Goal: Task Accomplishment & Management: Complete application form

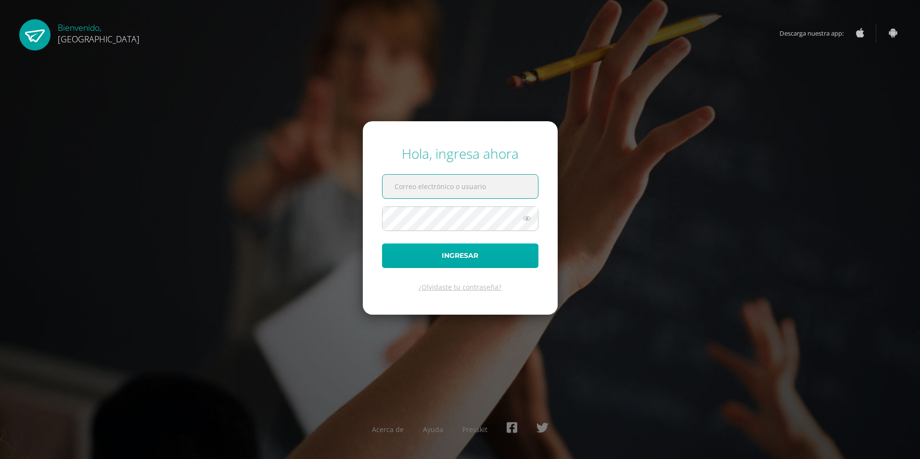
type input "2019237@colegiobelga.edu.gt"
click at [467, 258] on button "Ingresar" at bounding box center [460, 256] width 156 height 25
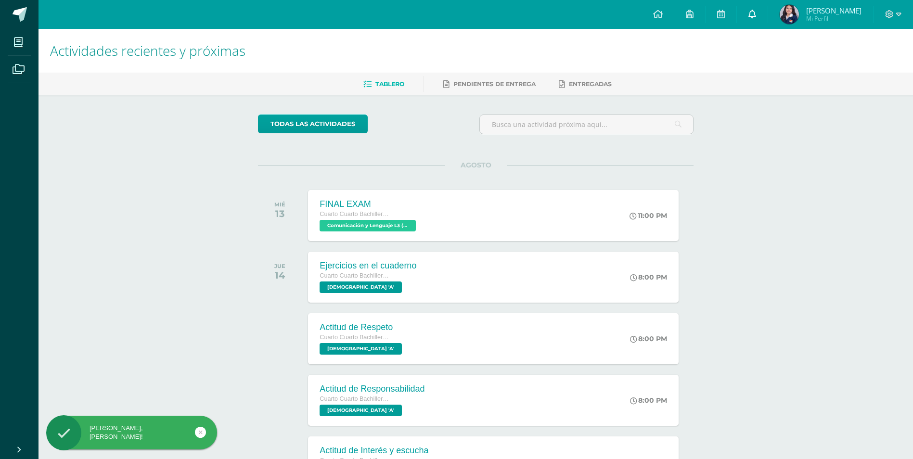
click at [752, 14] on icon at bounding box center [753, 14] width 8 height 9
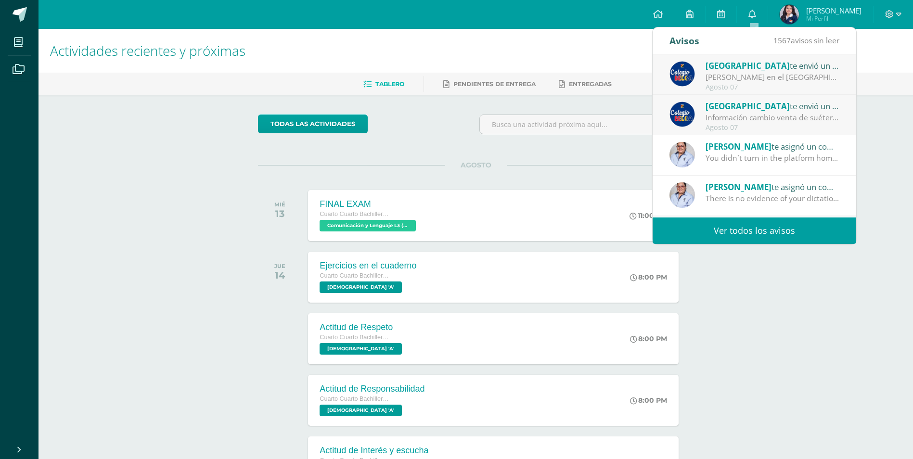
click at [761, 115] on div "Información cambio venta de suéter y chaleco del Colegio - Tejidos Piemont -: E…" at bounding box center [773, 117] width 134 height 11
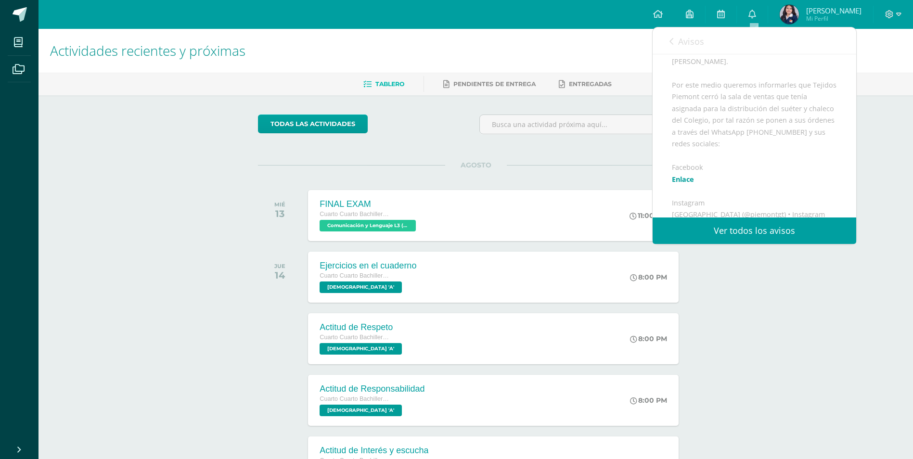
scroll to position [241, 0]
click at [676, 39] on link "Avisos" at bounding box center [687, 40] width 35 height 27
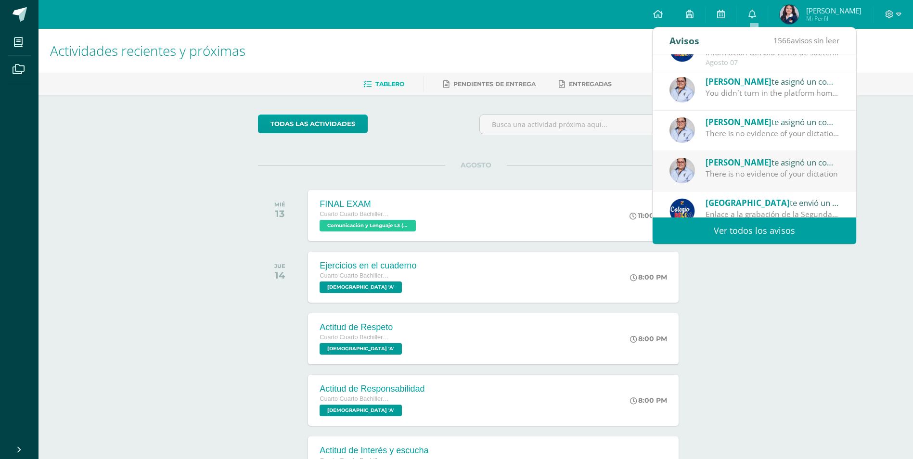
scroll to position [48, 0]
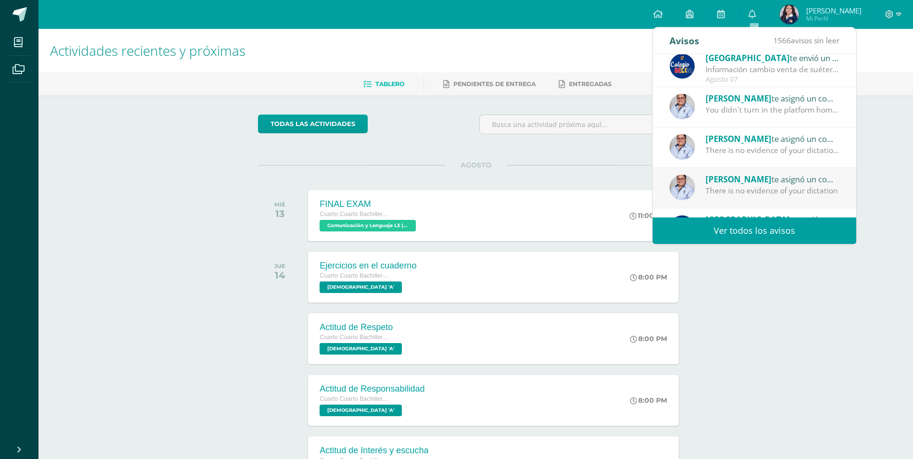
click at [771, 112] on div "You didn`t turn in the platform homework" at bounding box center [773, 109] width 134 height 11
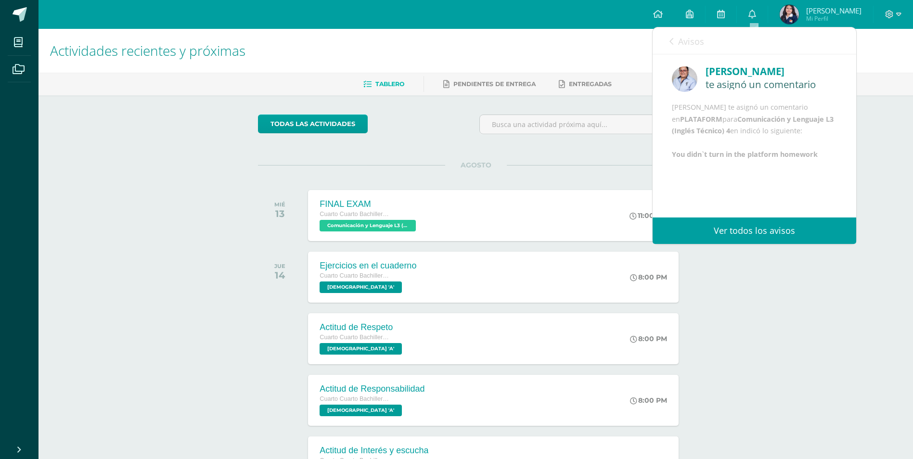
scroll to position [12, 0]
click at [678, 44] on span "Avisos" at bounding box center [691, 42] width 26 height 12
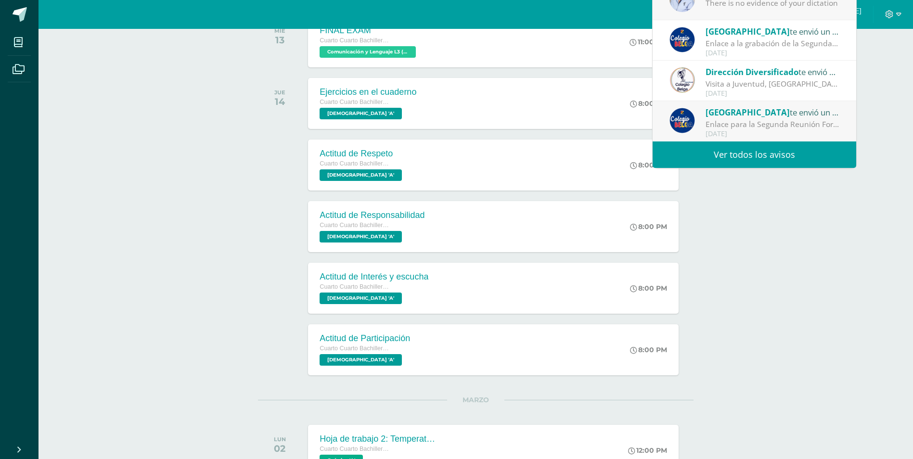
scroll to position [193, 0]
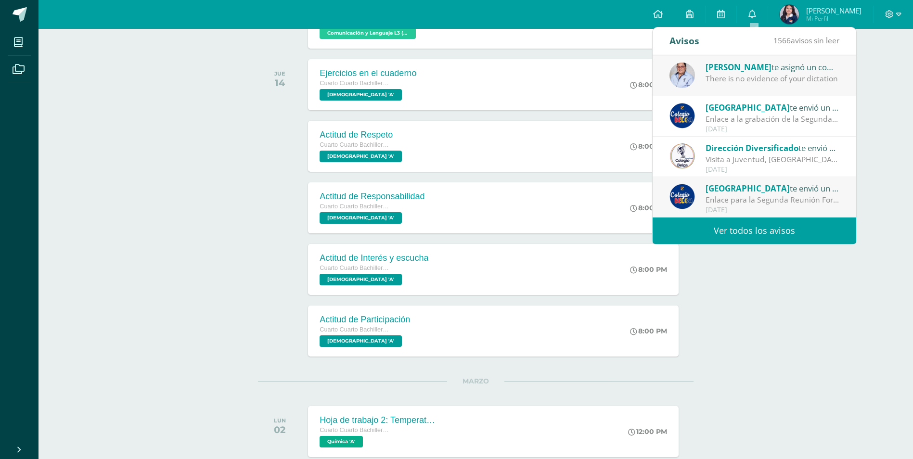
click at [780, 148] on span "Dirección Diversificado" at bounding box center [752, 147] width 93 height 11
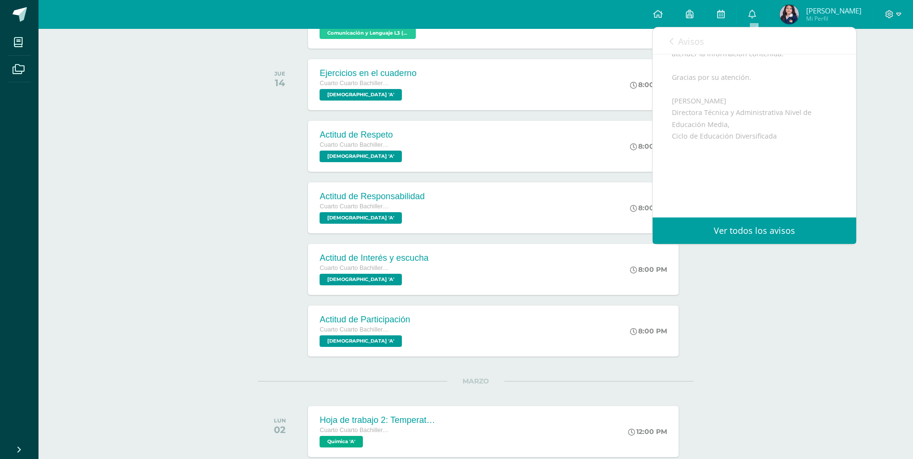
scroll to position [300, 0]
click at [755, 215] on span "Archivo Adjunto" at bounding box center [730, 224] width 66 height 18
click at [82, 151] on div "Actividades recientes y próximas Tablero Pendientes de entrega Entregadas todas…" at bounding box center [476, 174] width 875 height 676
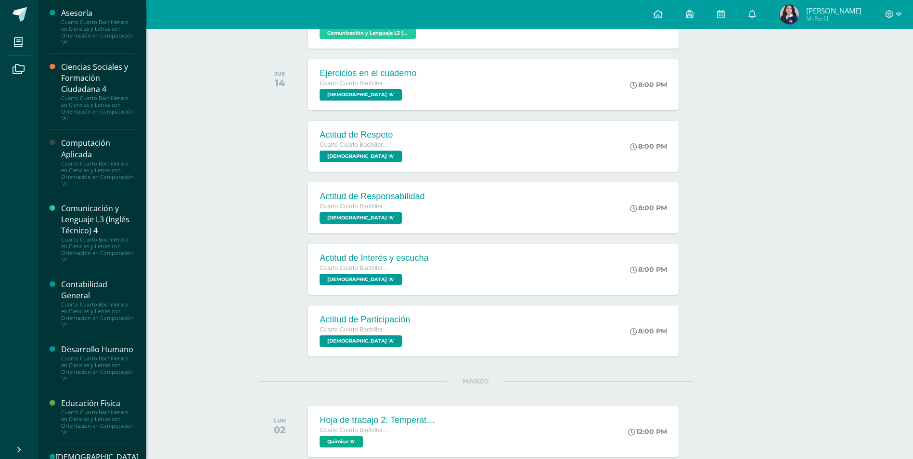
click at [111, 150] on div "Computación Aplicada" at bounding box center [97, 149] width 73 height 22
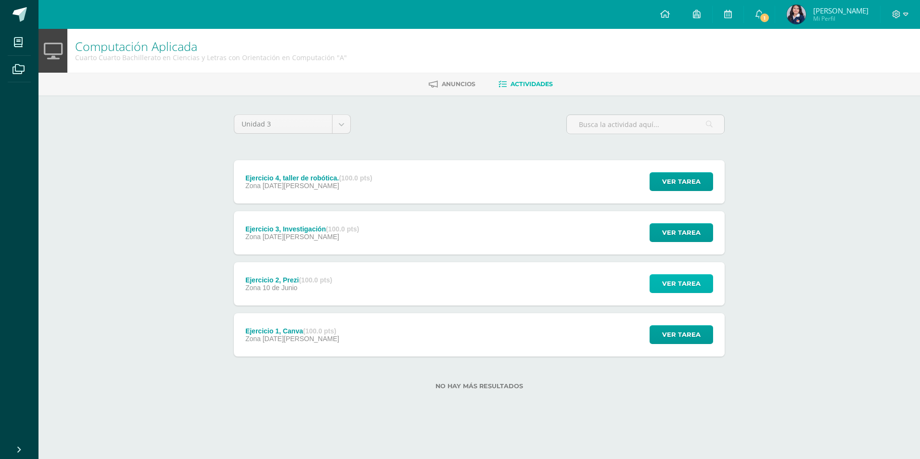
click at [672, 282] on span "Ver tarea" at bounding box center [681, 284] width 39 height 18
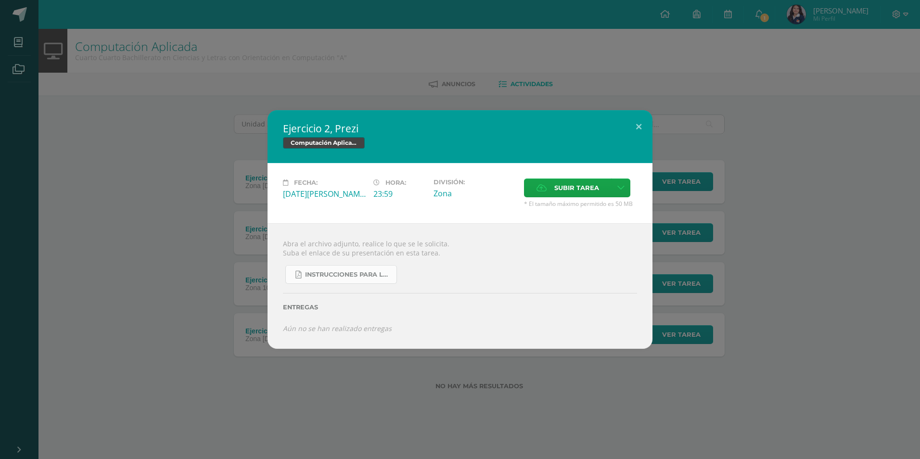
click at [356, 272] on span "Instrucciones para la investigación sobre términos informáticos.pdf" at bounding box center [348, 275] width 87 height 8
click at [621, 180] on link at bounding box center [621, 188] width 19 height 19
click at [570, 206] on span "Subir enlace" at bounding box center [580, 208] width 40 height 9
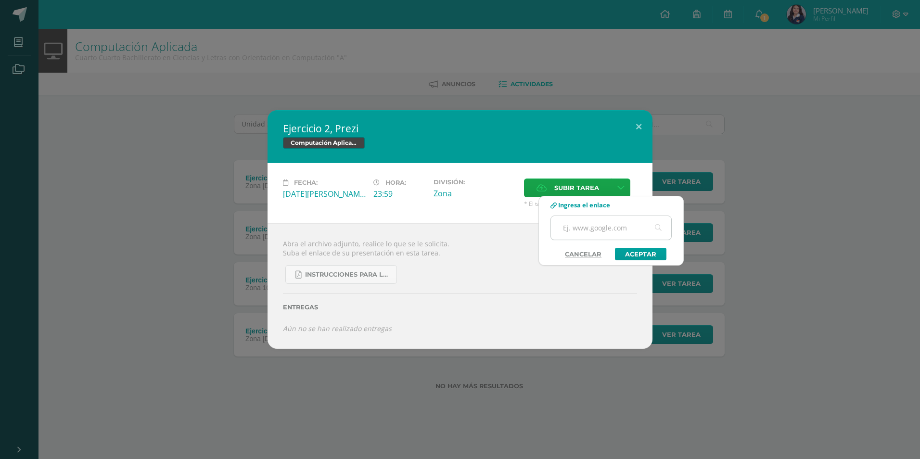
paste input "https://prezi.com/view/EE5oLc6RHezBZsfb9E8X/"
type input "https://prezi.com/view/EE5oLc6RHezBZsfb9E8X/"
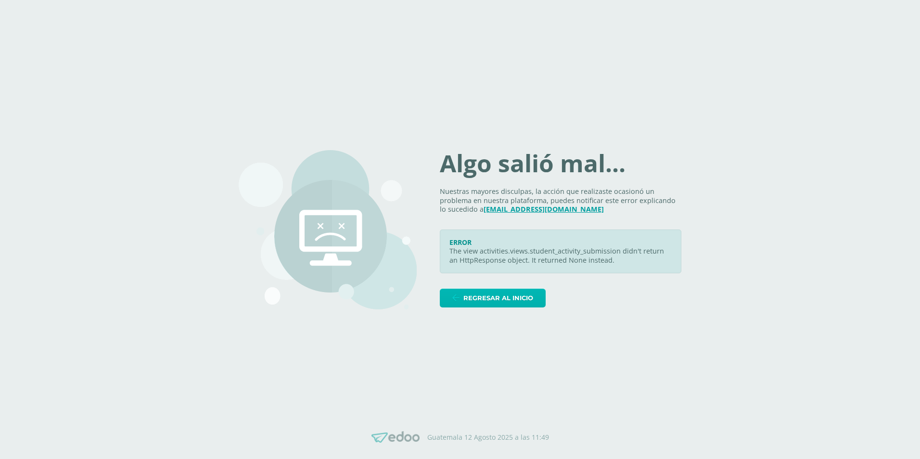
click at [487, 294] on span "Regresar al inicio" at bounding box center [499, 298] width 70 height 18
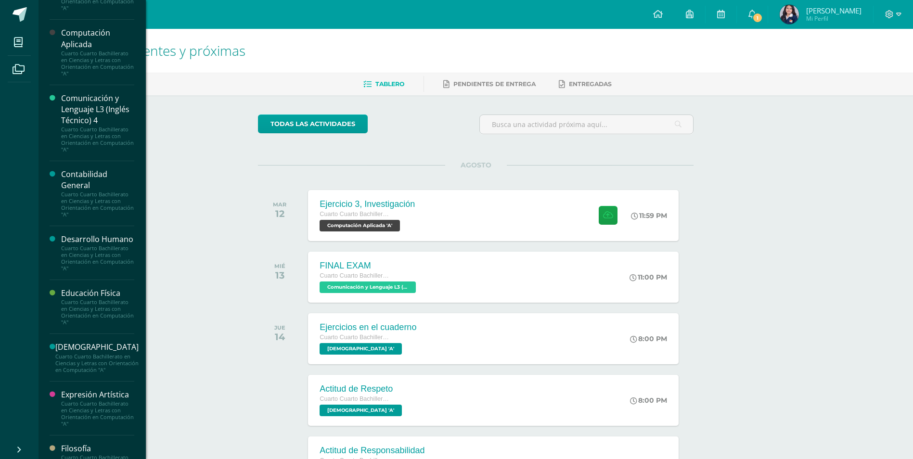
scroll to position [62, 0]
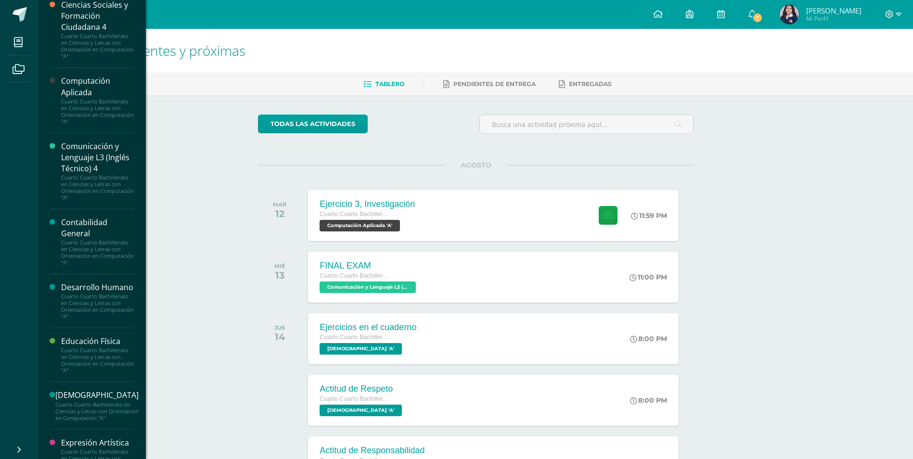
click at [87, 100] on div "Cuarto Cuarto Bachillerato en Ciencias y Letras con Orientación en Computación …" at bounding box center [97, 111] width 73 height 27
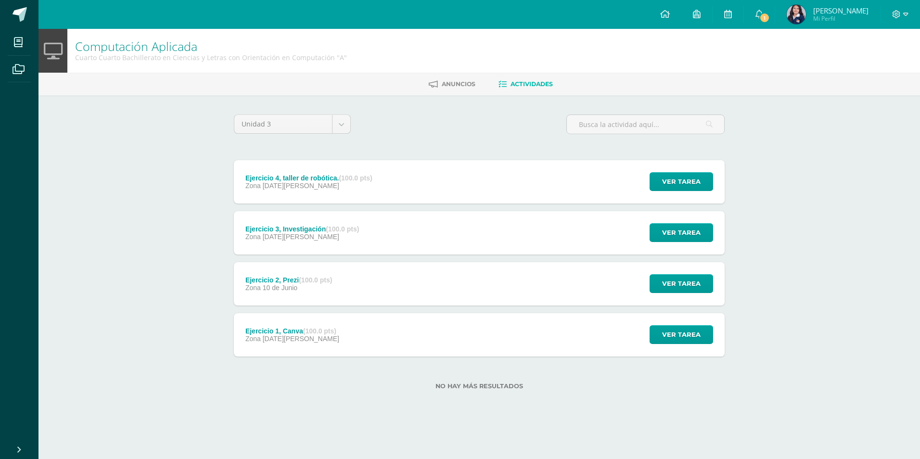
click at [684, 271] on div "Ver tarea" at bounding box center [680, 283] width 90 height 43
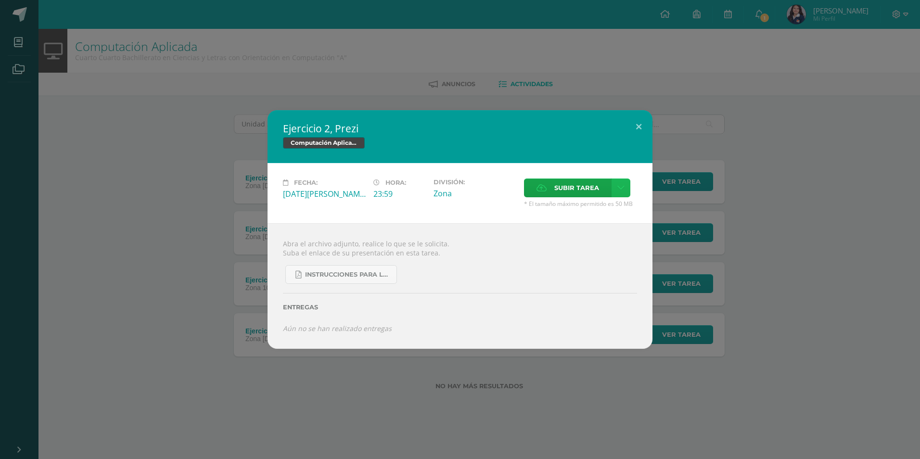
click at [623, 184] on icon at bounding box center [621, 188] width 7 height 8
click at [584, 205] on span "Subir enlace" at bounding box center [580, 208] width 40 height 9
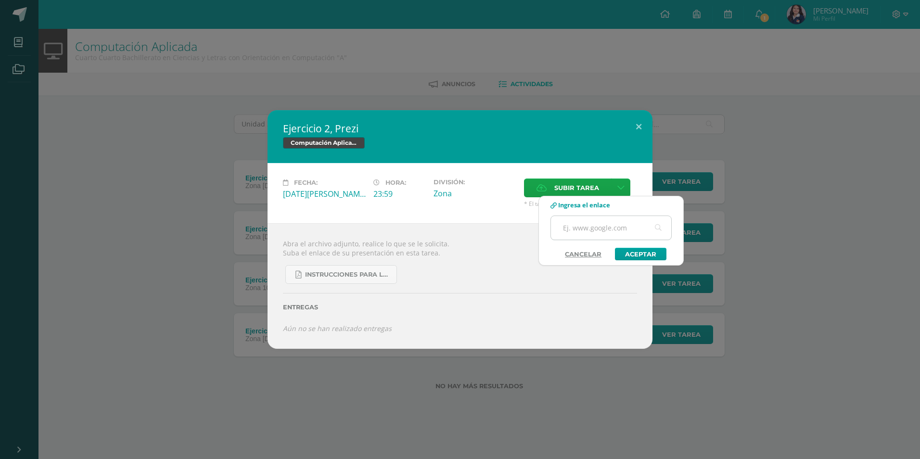
paste input "https://prezi.com/view/EE5oLc6RHezBZsfb9E8X/"
type input "https://prezi.com/view/EE5oLc6RHezBZsfb9E8X/"
click at [649, 252] on link "Aceptar" at bounding box center [641, 254] width 52 height 13
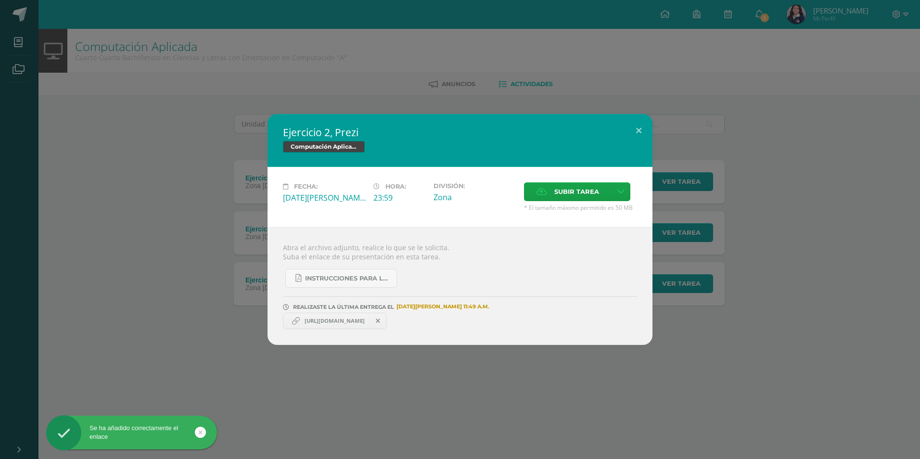
click at [345, 317] on link "https://prezi.com/view/EE5oLc6RHezBZsfb9E8X/" at bounding box center [335, 321] width 104 height 16
click at [370, 318] on span "https://prezi.com/view/EE5oLc6RHezBZsfb9E8X/" at bounding box center [335, 321] width 70 height 8
drag, startPoint x: 373, startPoint y: 318, endPoint x: 476, endPoint y: 292, distance: 105.7
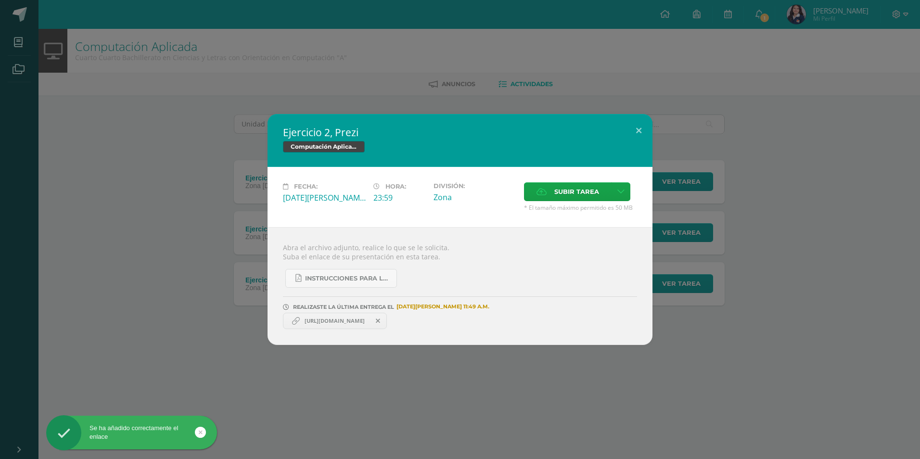
click at [476, 292] on div "REALIZASTE LA ÚLTIMA ENTREGA EL 12 DE agosto A LAS 11:49 A.M." at bounding box center [460, 299] width 354 height 23
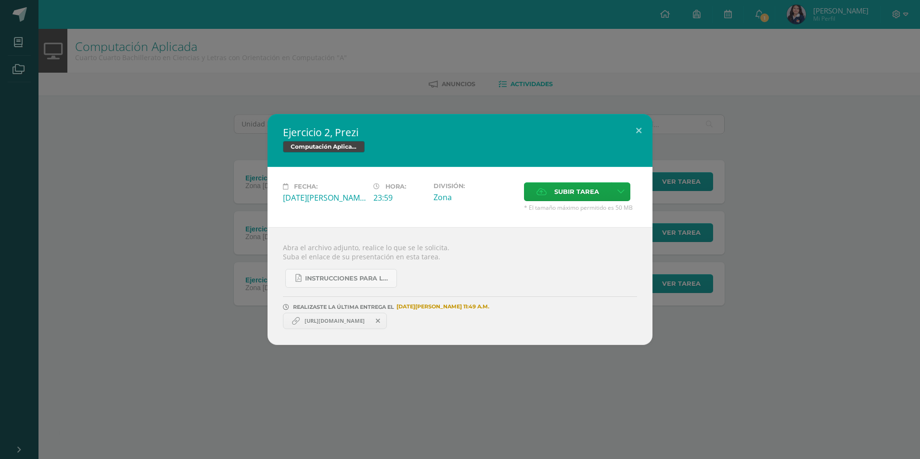
click at [370, 321] on span "https://prezi.com/view/EE5oLc6RHezBZsfb9E8X/" at bounding box center [335, 321] width 70 height 8
click at [450, 284] on div "Instrucciones para la investigación sobre términos informáticos.pdf" at bounding box center [460, 274] width 354 height 26
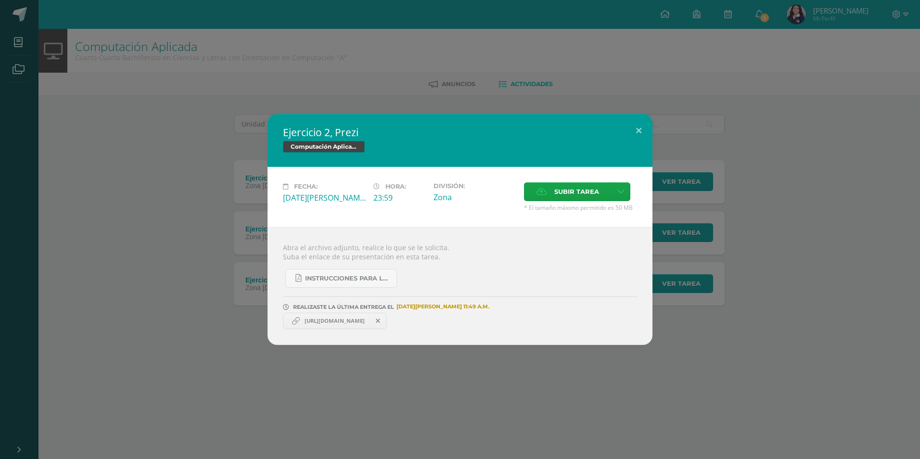
click at [450, 284] on div "Instrucciones para la investigación sobre términos informáticos.pdf" at bounding box center [460, 274] width 354 height 26
click at [449, 283] on div "Instrucciones para la investigación sobre términos informáticos.pdf" at bounding box center [460, 274] width 354 height 26
click at [444, 278] on div "Instrucciones para la investigación sobre términos informáticos.pdf" at bounding box center [460, 274] width 354 height 26
click at [442, 275] on div "Instrucciones para la investigación sobre términos informáticos.pdf" at bounding box center [460, 274] width 354 height 26
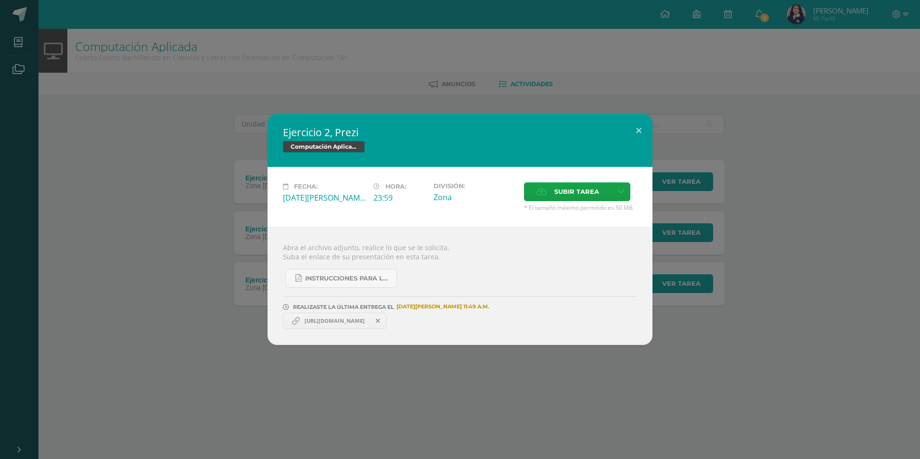
click at [720, 179] on div "Ejercicio 2, Prezi Computación Aplicada Fecha: Martes 10 de Junio Hora: 23:59 D…" at bounding box center [460, 229] width 913 height 231
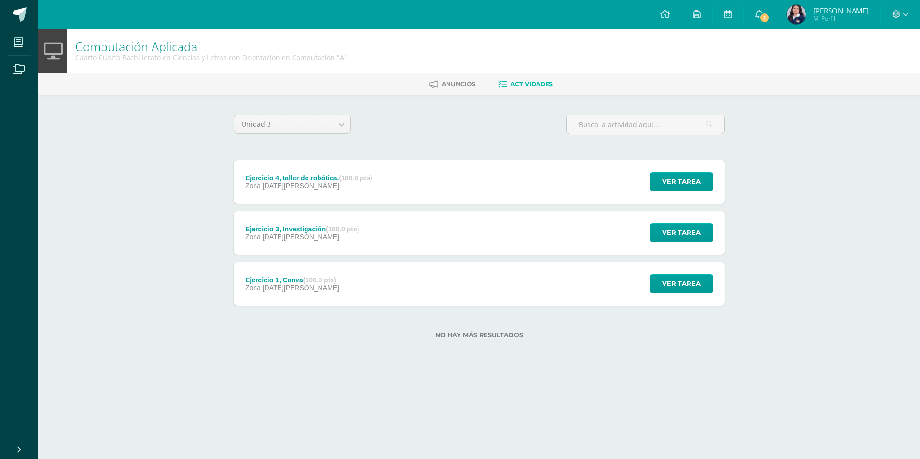
click at [683, 245] on div "Ver tarea" at bounding box center [680, 232] width 90 height 43
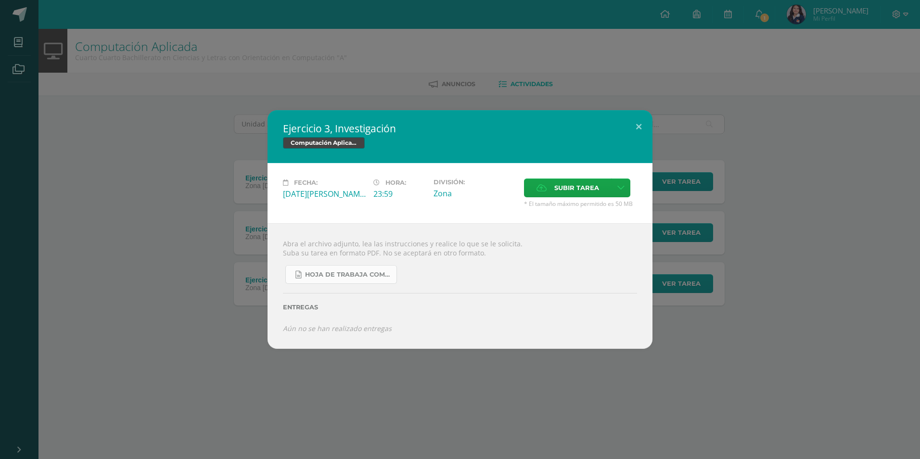
click at [348, 276] on span "Hoja de trabaja Compu Aplicada.docx" at bounding box center [348, 275] width 87 height 8
click at [177, 189] on div "Ejercicio 3, Investigación Computación Aplicada Fecha: Martes 12 de Agosto Hora…" at bounding box center [460, 229] width 913 height 238
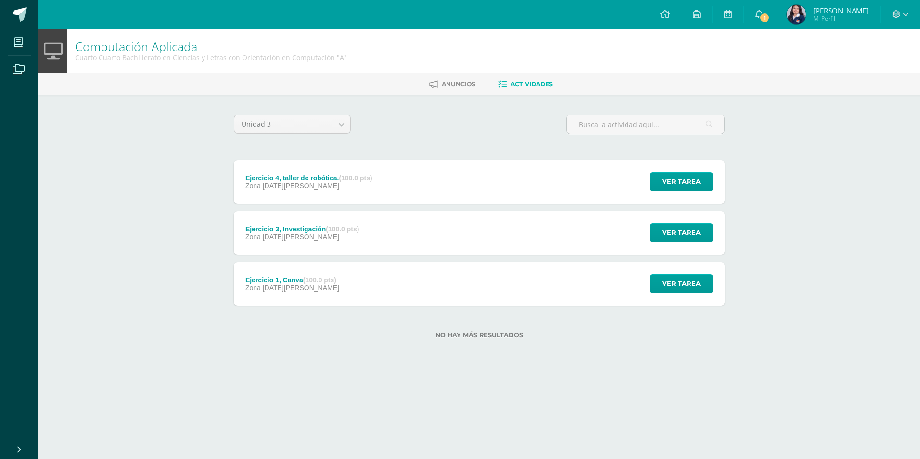
click at [550, 184] on div "Ejercicio 4, taller de robótica. (100.0 pts) Zona 14 de Agosto Ver tarea Ejerci…" at bounding box center [479, 181] width 491 height 43
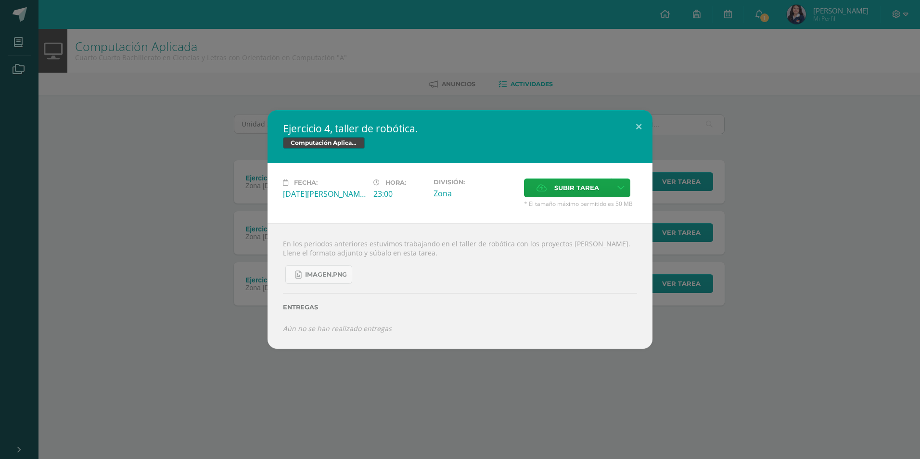
drag, startPoint x: 183, startPoint y: 137, endPoint x: 197, endPoint y: 131, distance: 14.9
click at [184, 137] on div "Ejercicio 4, taller de robótica. Computación Aplicada Fecha: Jueves 14 de Agost…" at bounding box center [460, 229] width 913 height 238
